Goal: Transaction & Acquisition: Download file/media

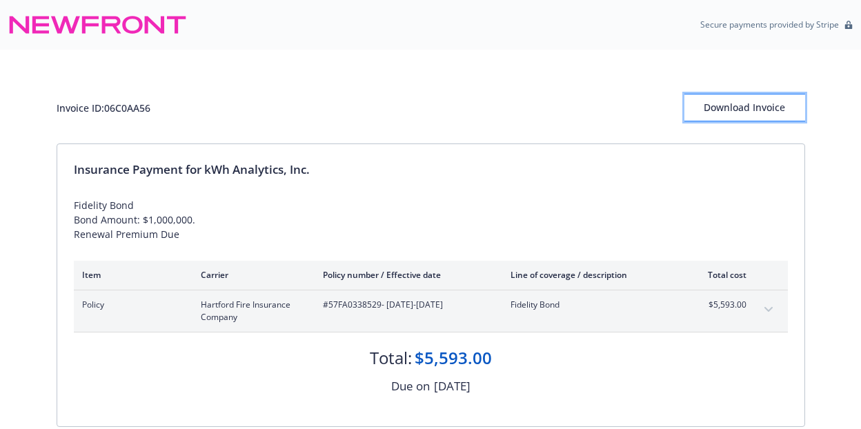
click at [771, 115] on div "Download Invoice" at bounding box center [744, 108] width 121 height 26
